Goal: Task Accomplishment & Management: Manage account settings

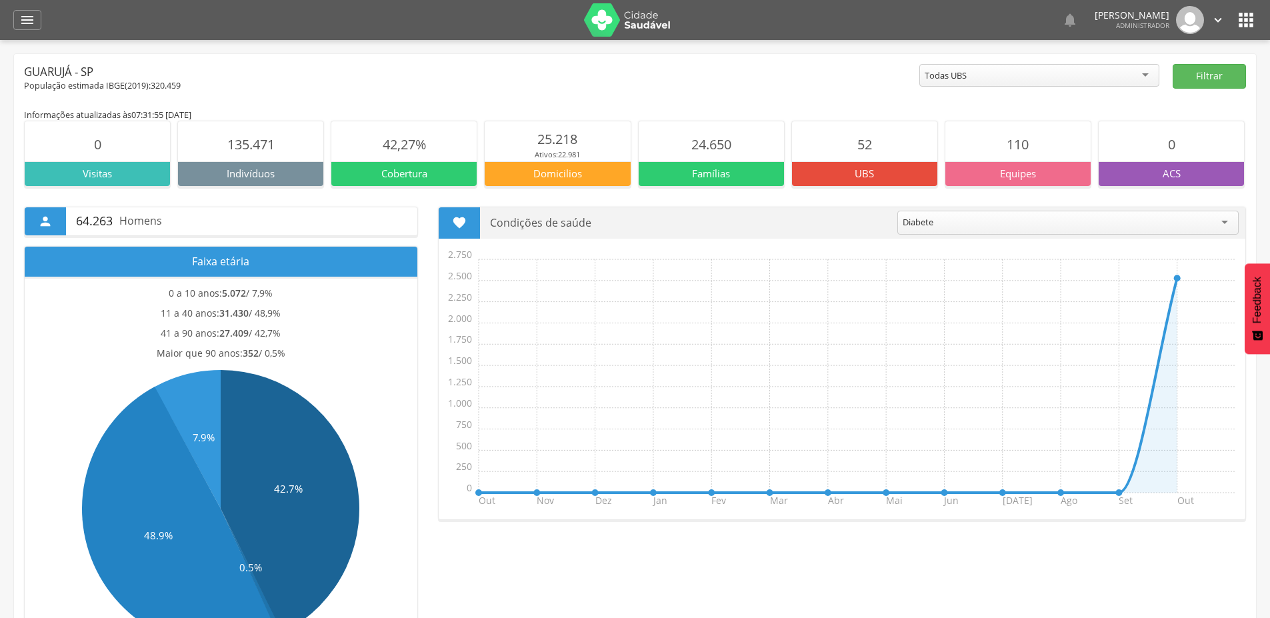
click at [1222, 20] on icon "" at bounding box center [1218, 20] width 15 height 15
click at [1133, 76] on link "Sair" at bounding box center [1171, 77] width 105 height 17
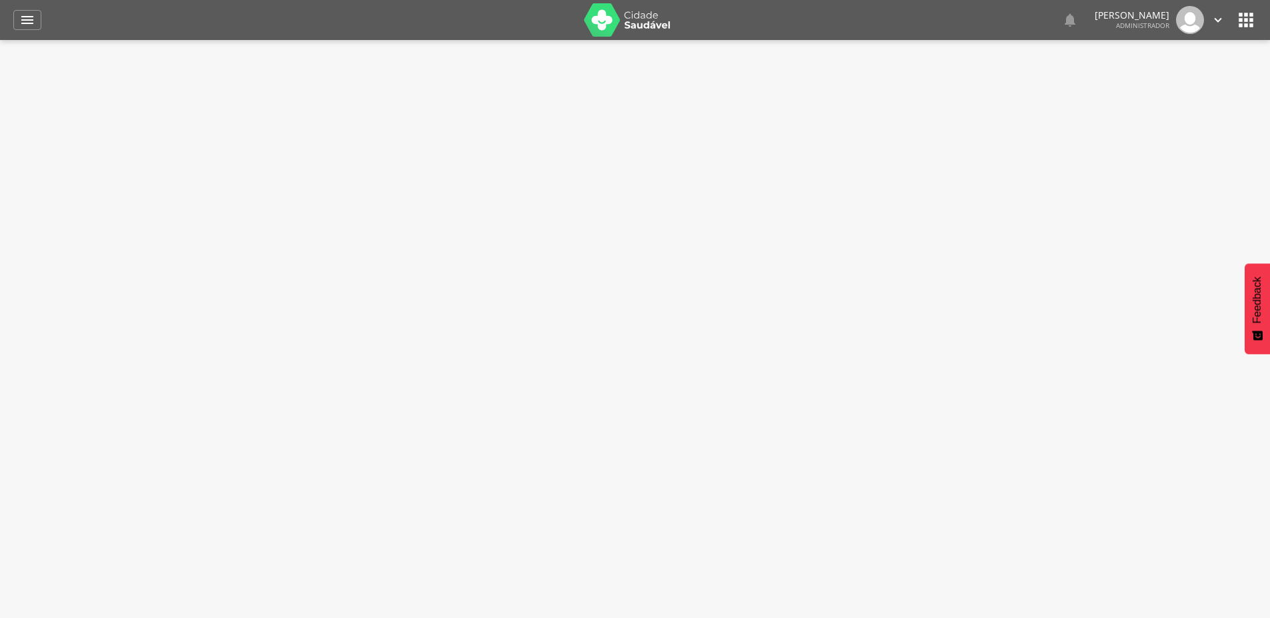
click at [1213, 25] on icon "" at bounding box center [1218, 20] width 15 height 15
click at [1168, 75] on link "Sair" at bounding box center [1171, 77] width 105 height 17
